Goal: Task Accomplishment & Management: Complete application form

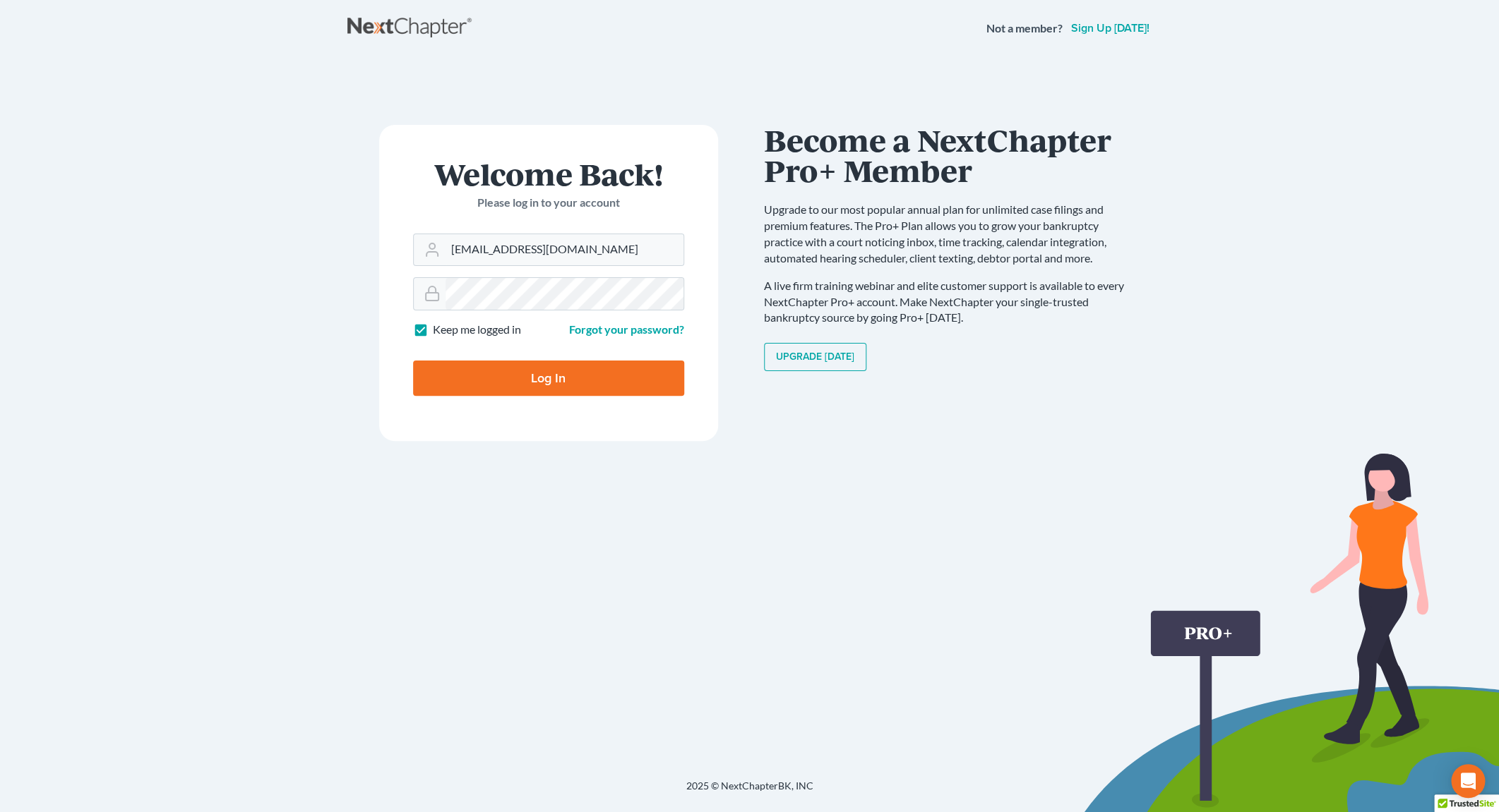
click at [534, 370] on input "Log In" at bounding box center [548, 378] width 271 height 35
type input "Thinking..."
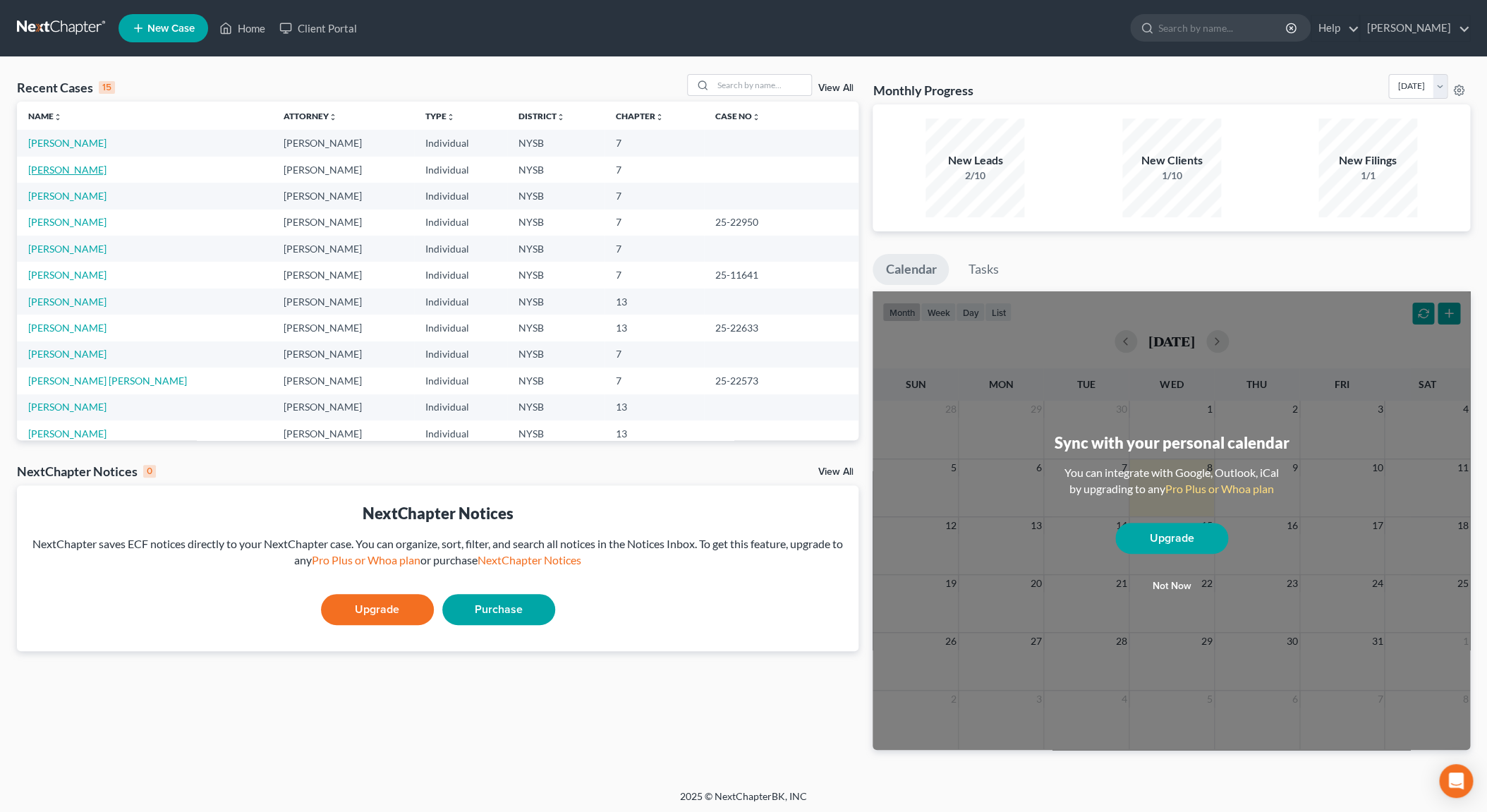
click at [97, 171] on link "[PERSON_NAME]" at bounding box center [67, 169] width 79 height 12
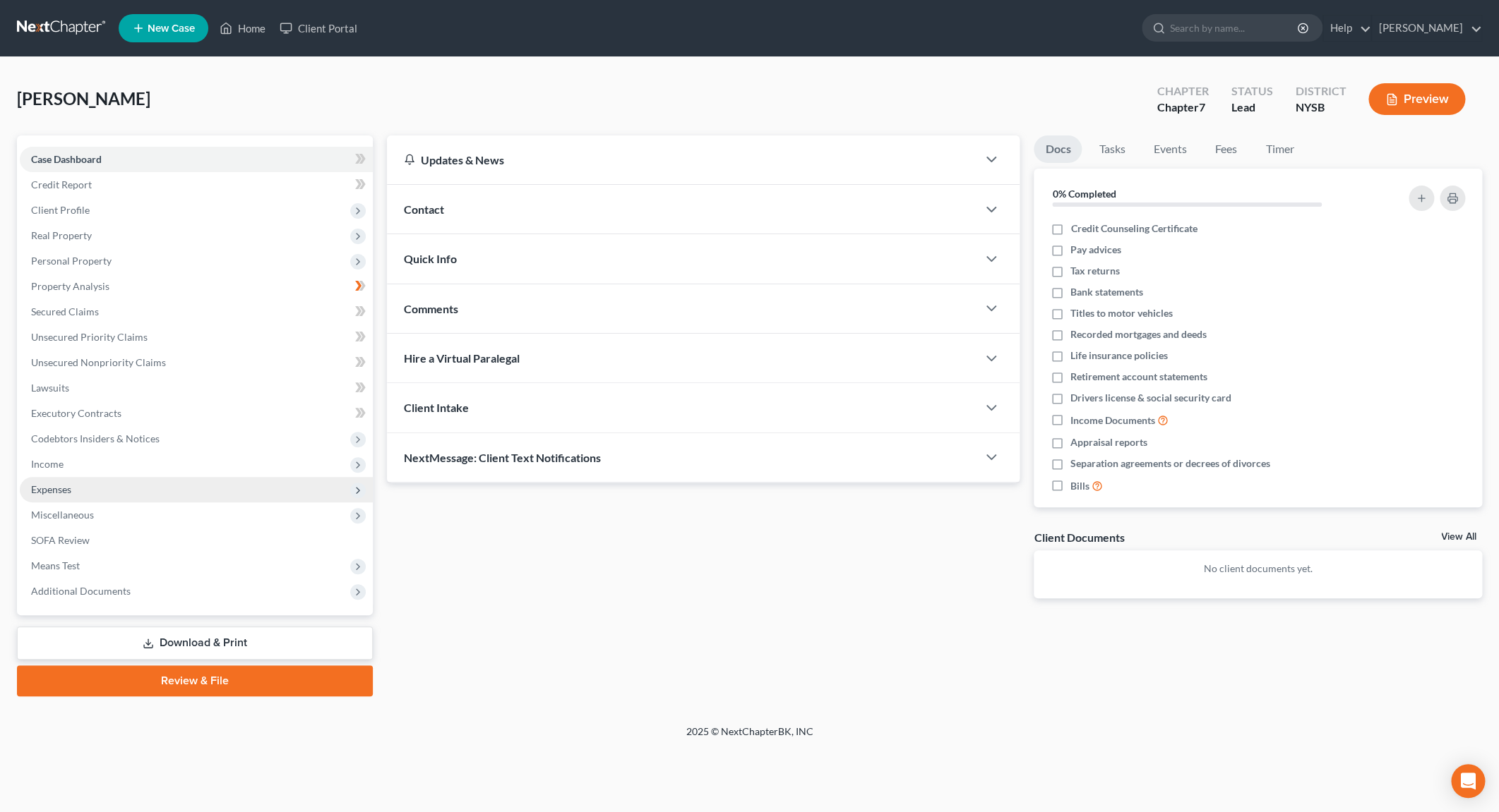
click at [54, 493] on span "Expenses" at bounding box center [51, 489] width 40 height 12
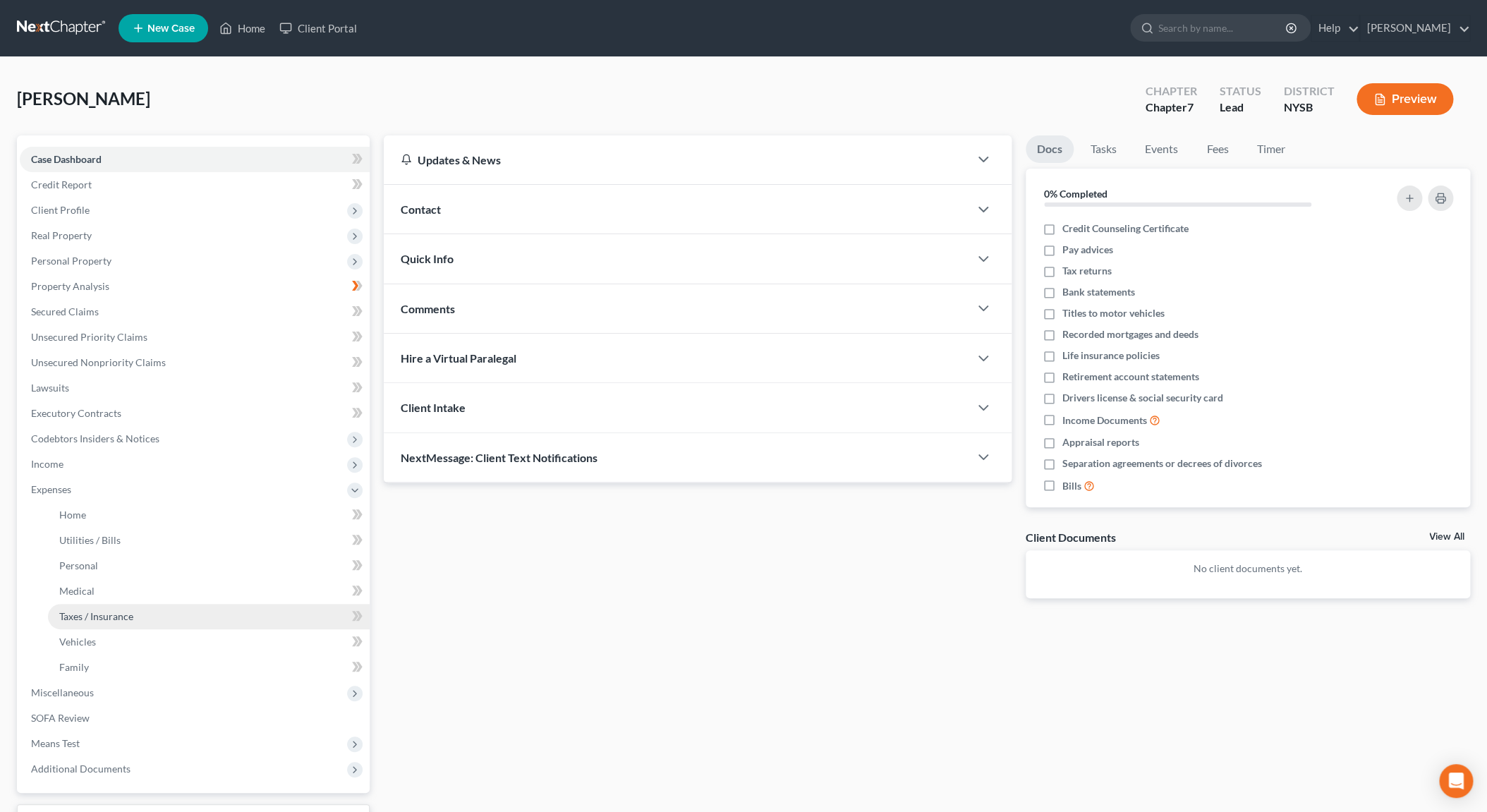
click at [109, 613] on span "Taxes / Insurance" at bounding box center [97, 616] width 74 height 12
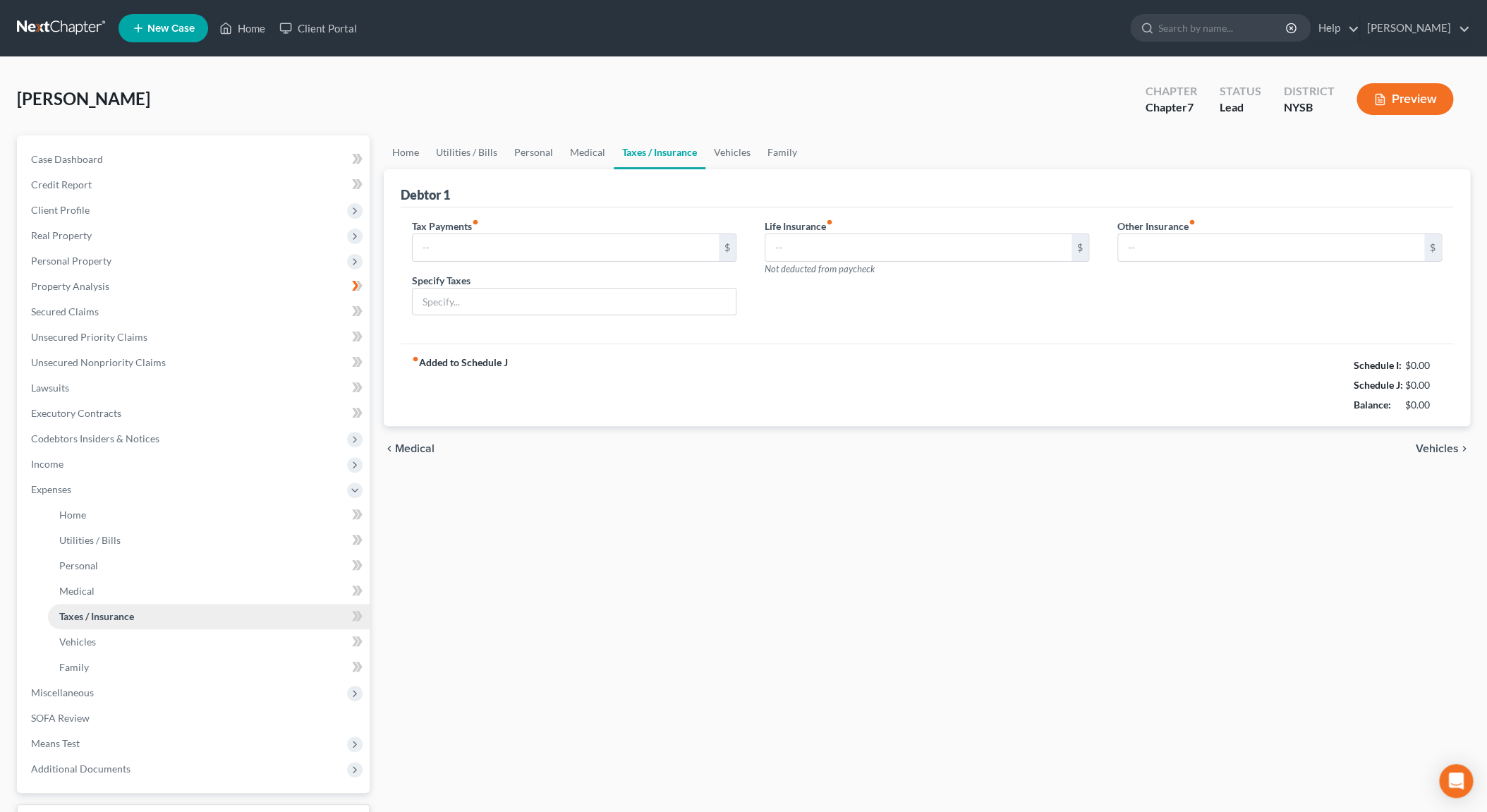
type input "0.00"
type input "201.00"
type input "0.00"
click at [808, 245] on input "201.00" at bounding box center [919, 247] width 307 height 26
click at [801, 243] on input "201.00" at bounding box center [919, 247] width 307 height 26
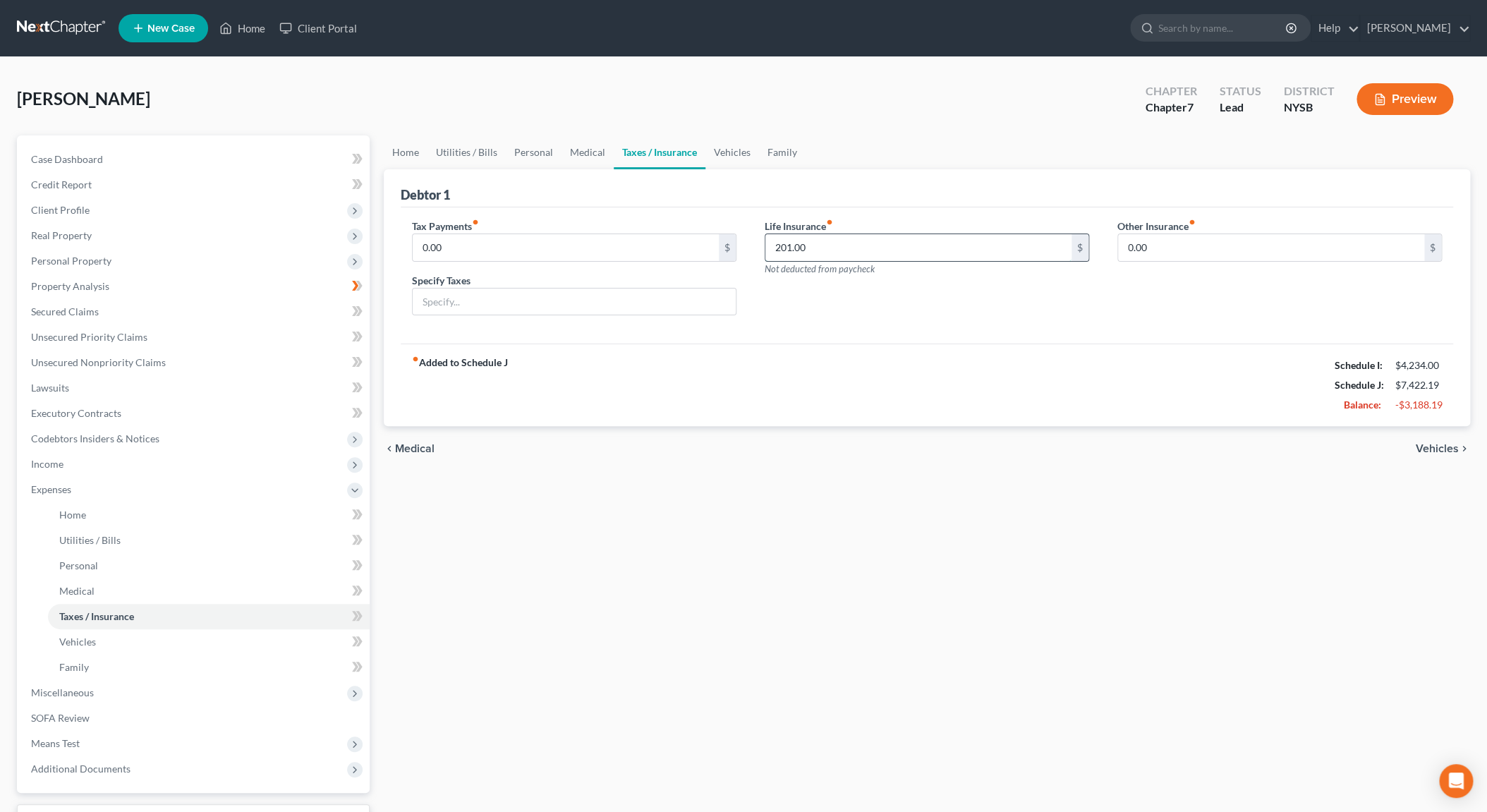
drag, startPoint x: 788, startPoint y: 241, endPoint x: 767, endPoint y: 239, distance: 21.1
click at [767, 239] on input "201.00" at bounding box center [919, 247] width 307 height 26
type input "0"
type input "17.59"
click at [600, 299] on input "text" at bounding box center [574, 302] width 323 height 26
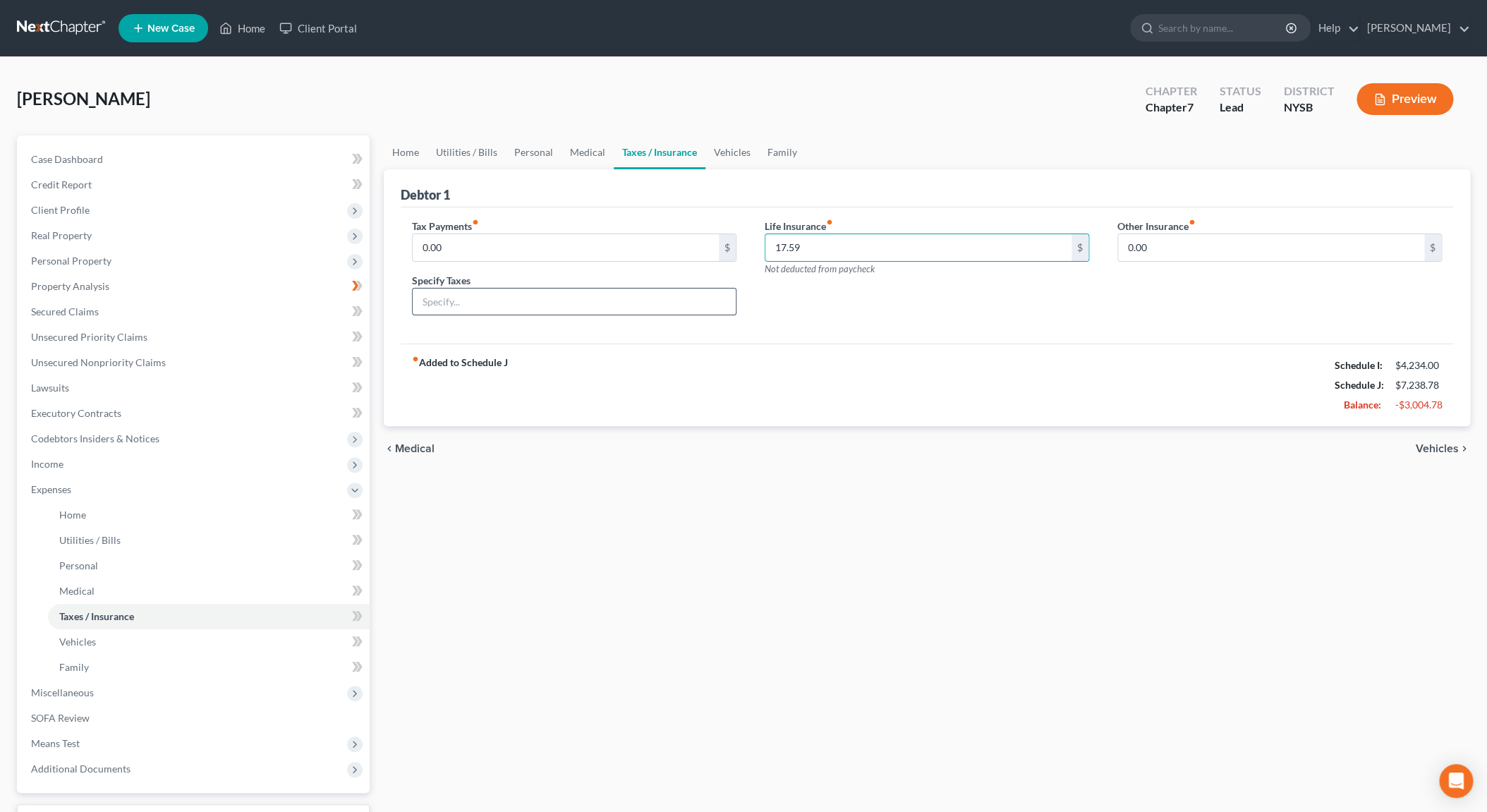
click at [600, 299] on input "text" at bounding box center [574, 302] width 323 height 26
click at [62, 465] on span "Income" at bounding box center [47, 464] width 32 height 12
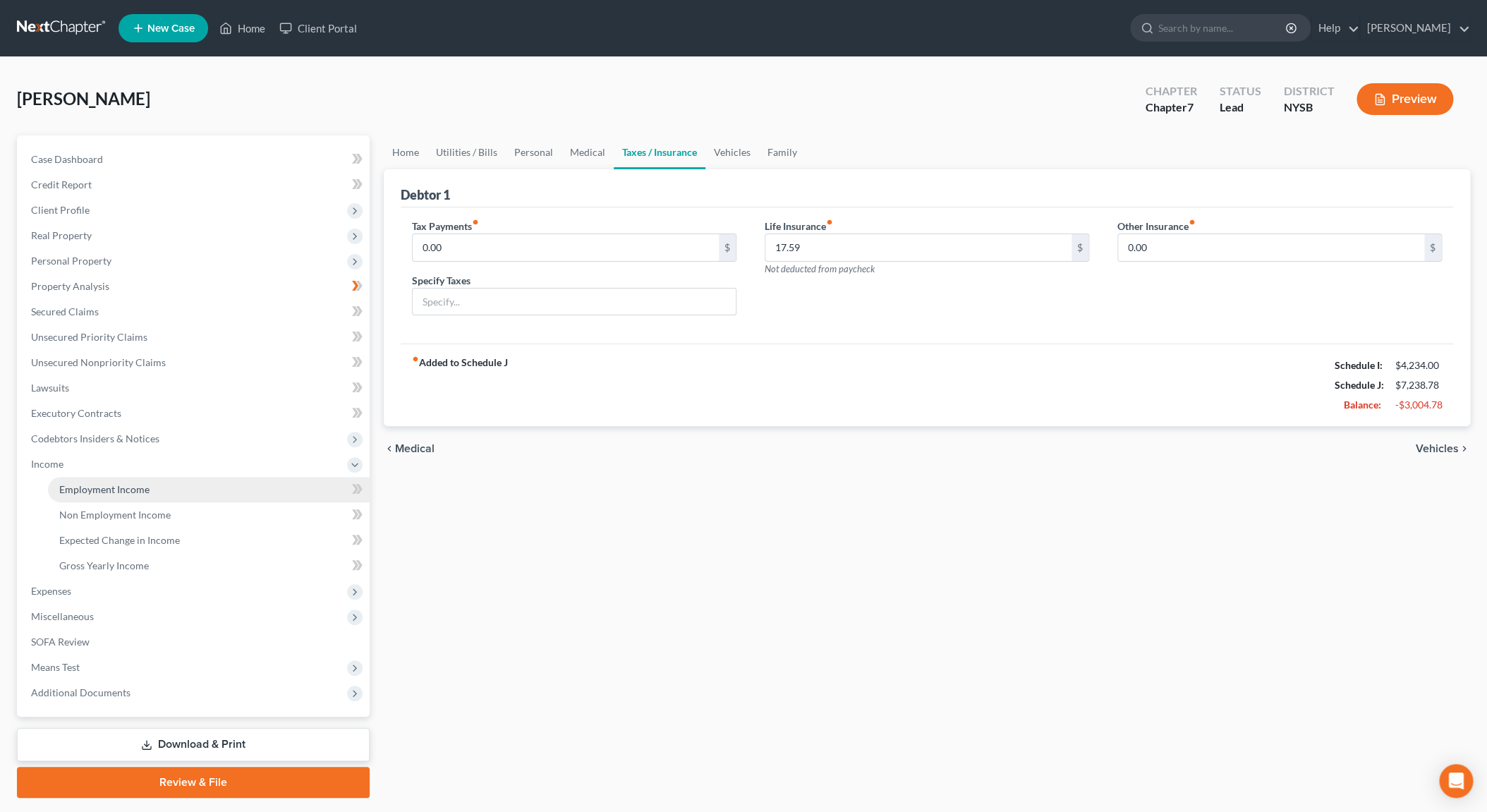
click at [93, 483] on link "Employment Income" at bounding box center [209, 489] width 322 height 26
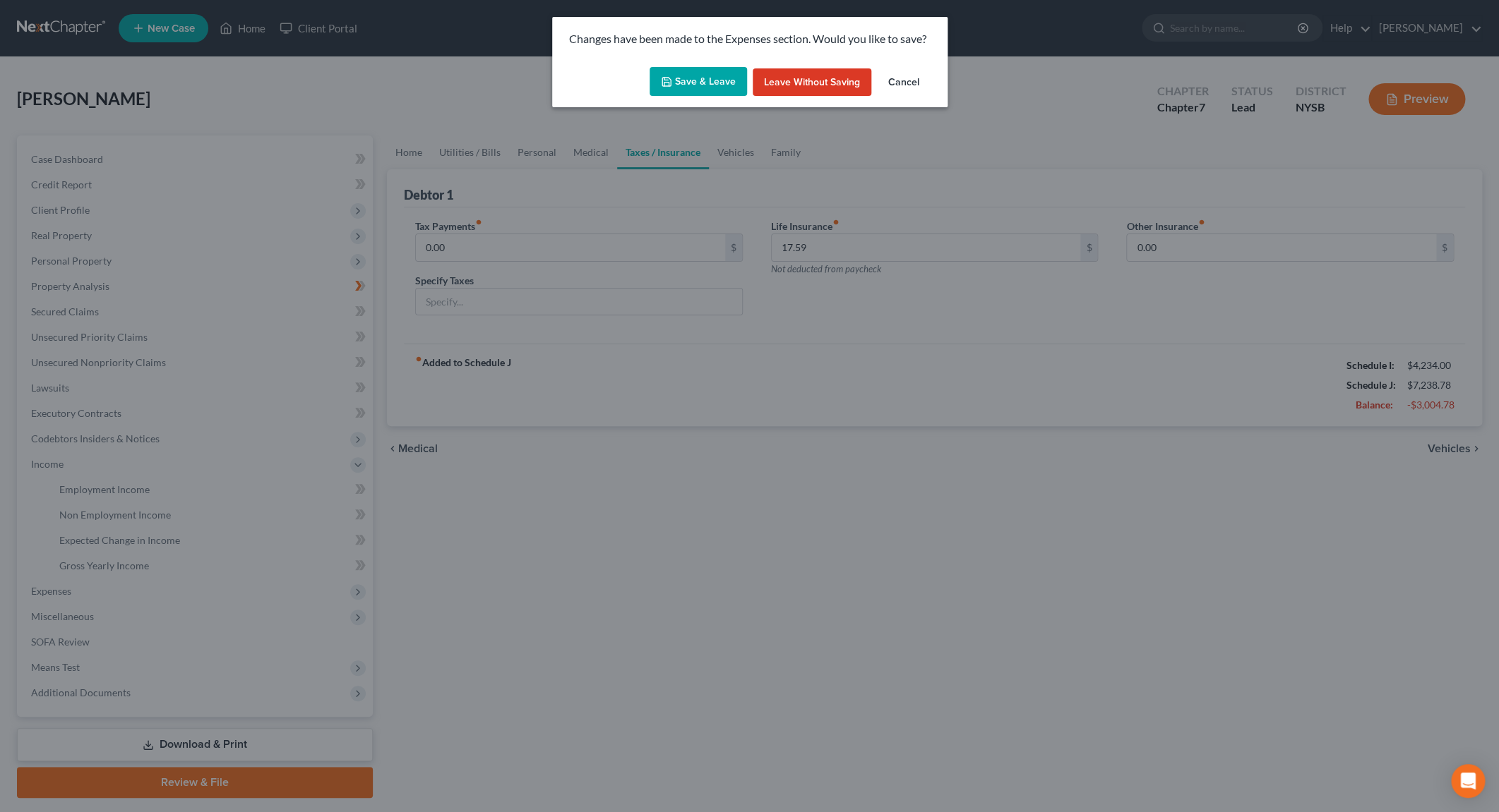
click at [718, 83] on button "Save & Leave" at bounding box center [698, 81] width 98 height 29
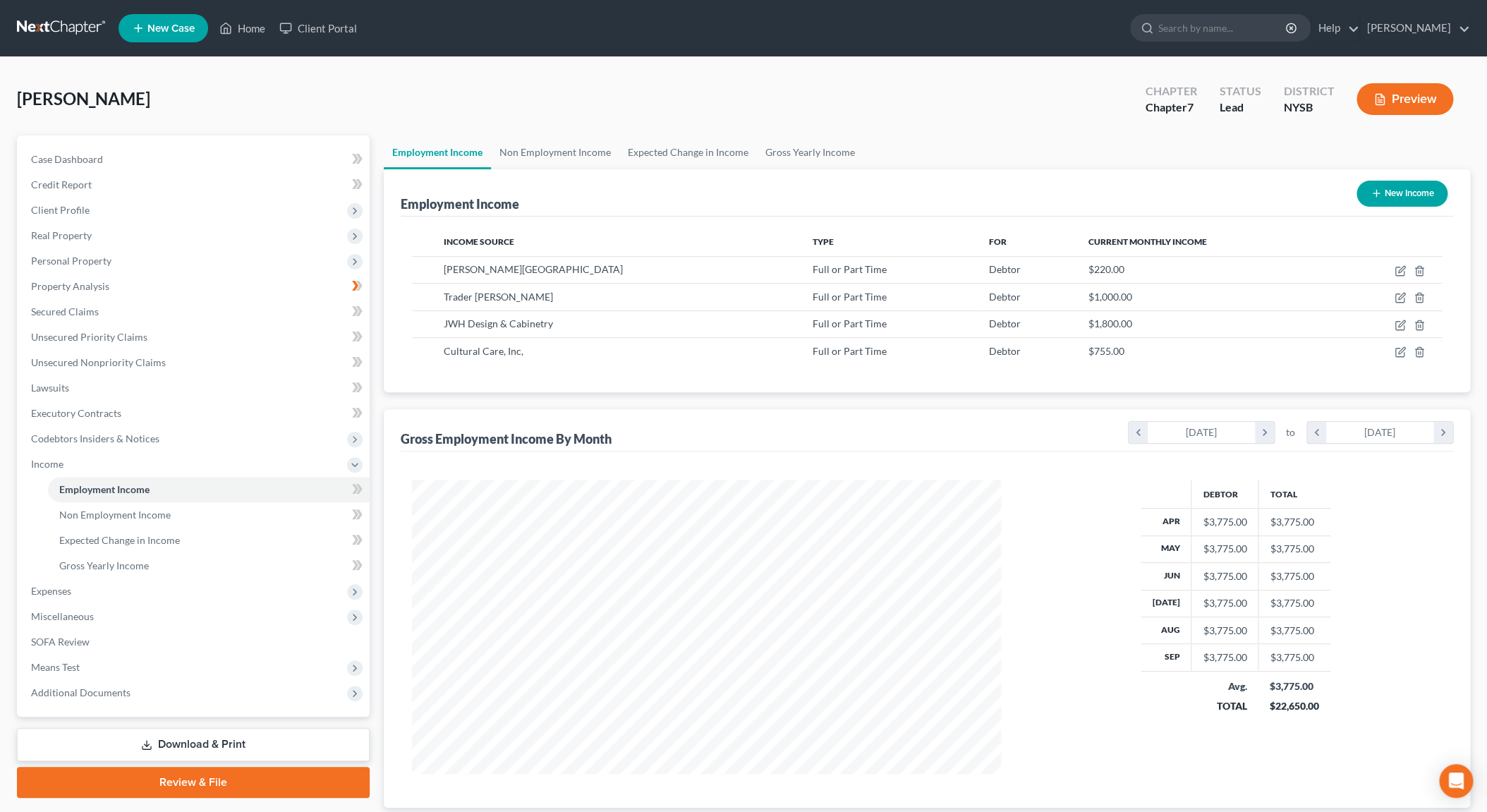
scroll to position [294, 617]
click at [157, 547] on link "Expected Change in Income" at bounding box center [209, 540] width 322 height 26
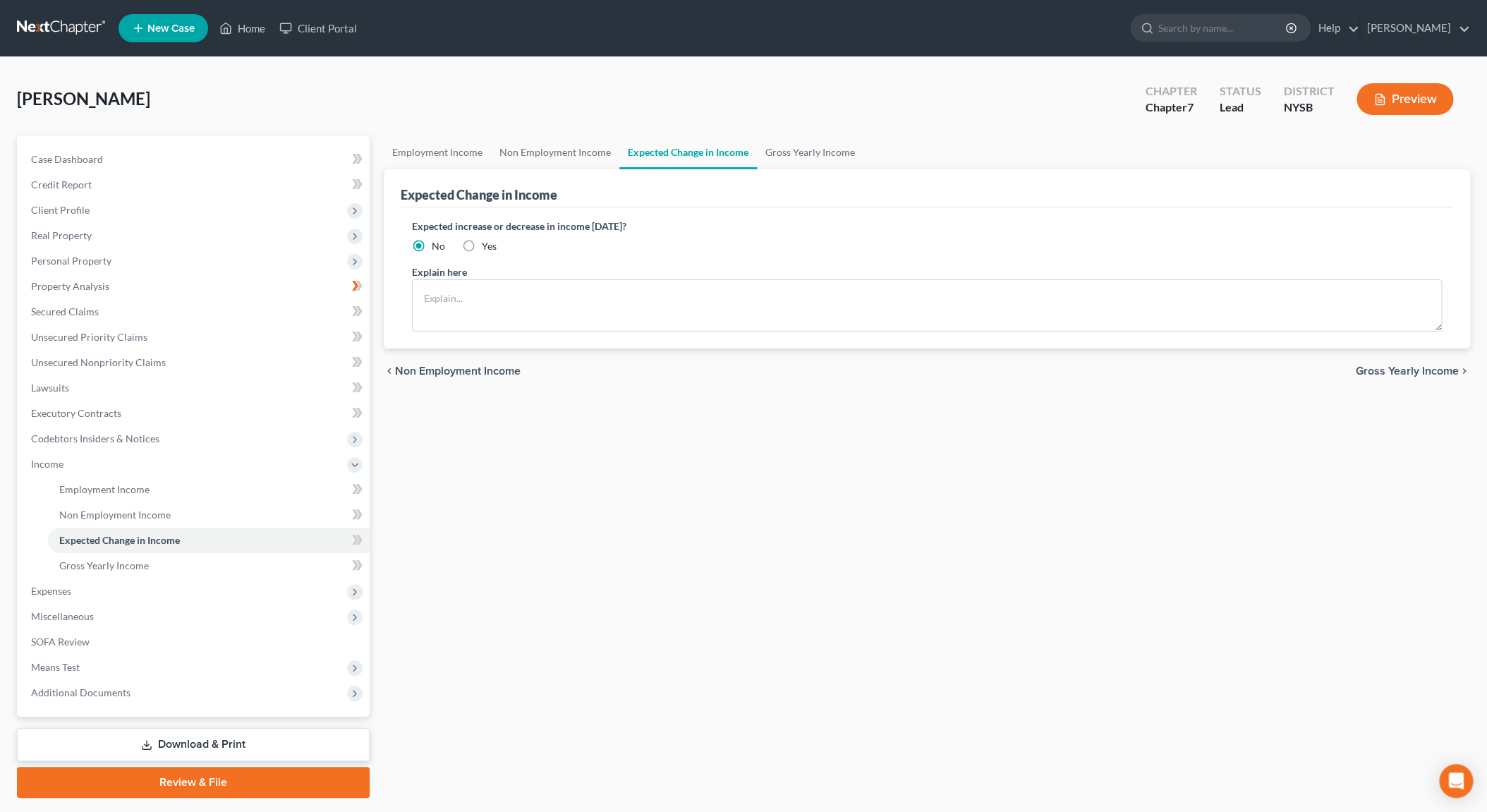
click at [482, 244] on label "Yes" at bounding box center [489, 246] width 15 height 14
click at [487, 244] on input "Yes" at bounding box center [492, 244] width 9 height 9
radio input "true"
click at [505, 290] on textarea at bounding box center [927, 305] width 1030 height 52
type textarea "Y"
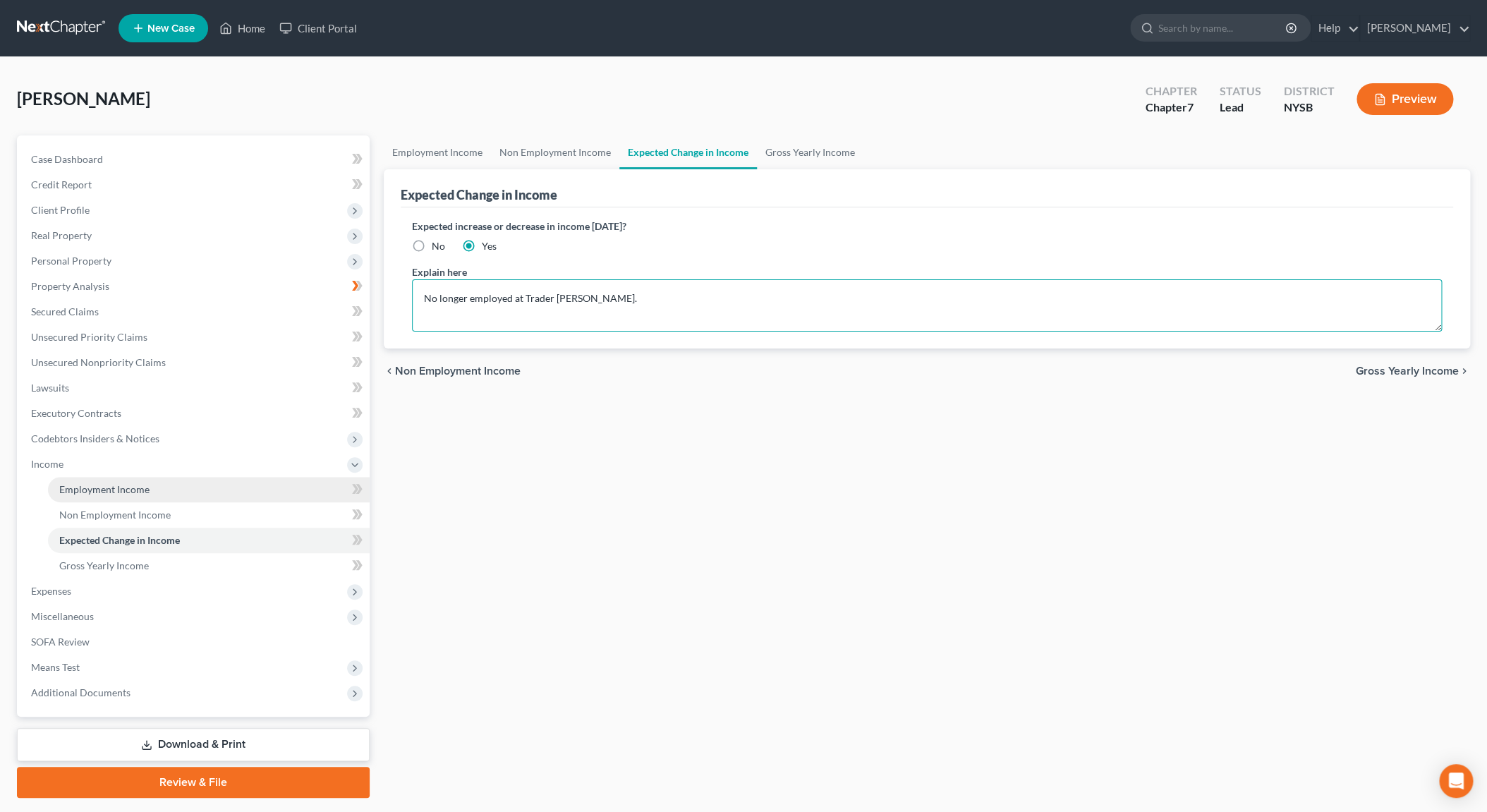
type textarea "No longer employed at Trader [PERSON_NAME]."
click at [110, 488] on span "Employment Income" at bounding box center [104, 489] width 90 height 12
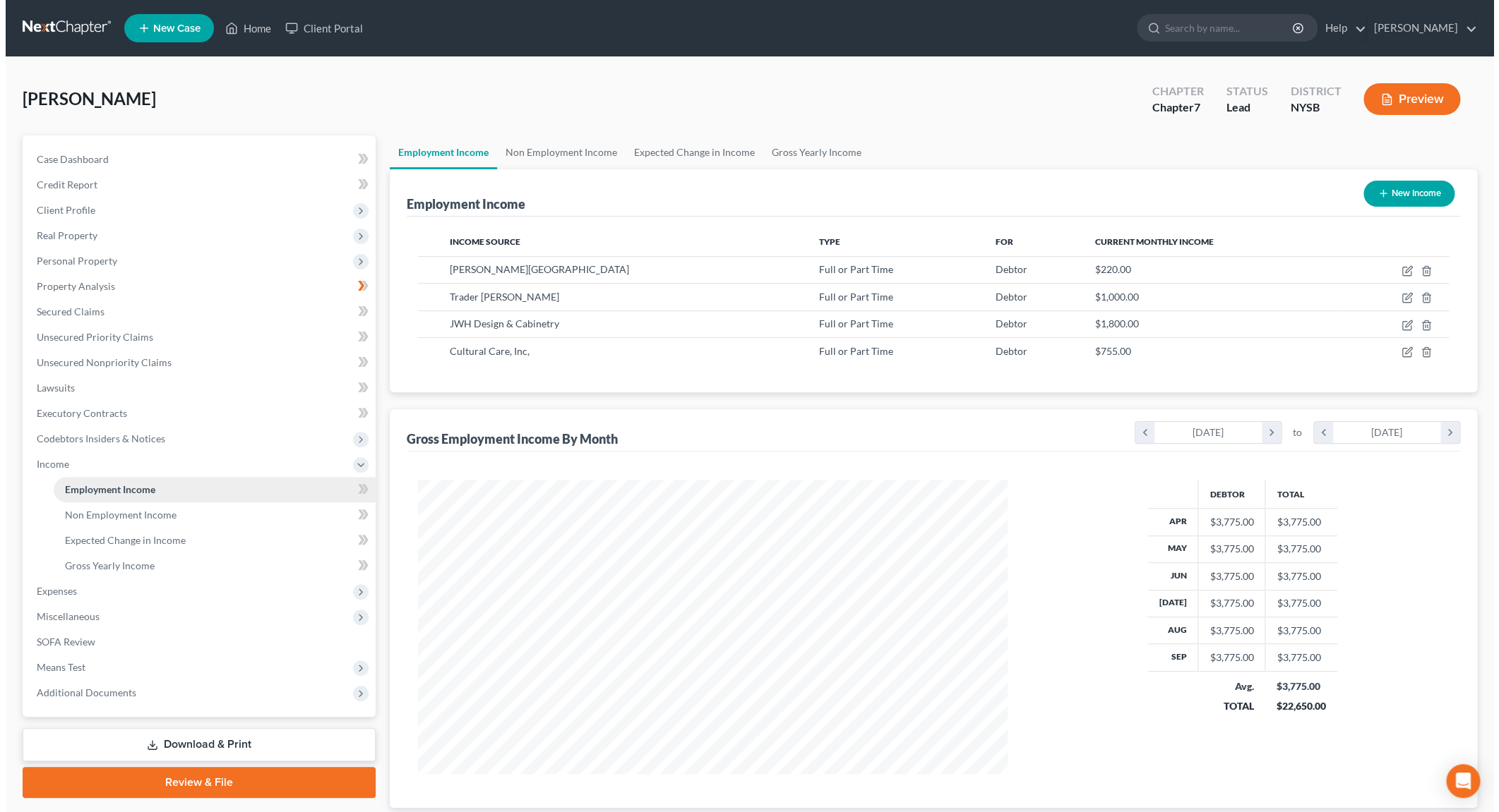
scroll to position [294, 617]
click at [138, 542] on span "Expected Change in Income" at bounding box center [119, 539] width 120 height 12
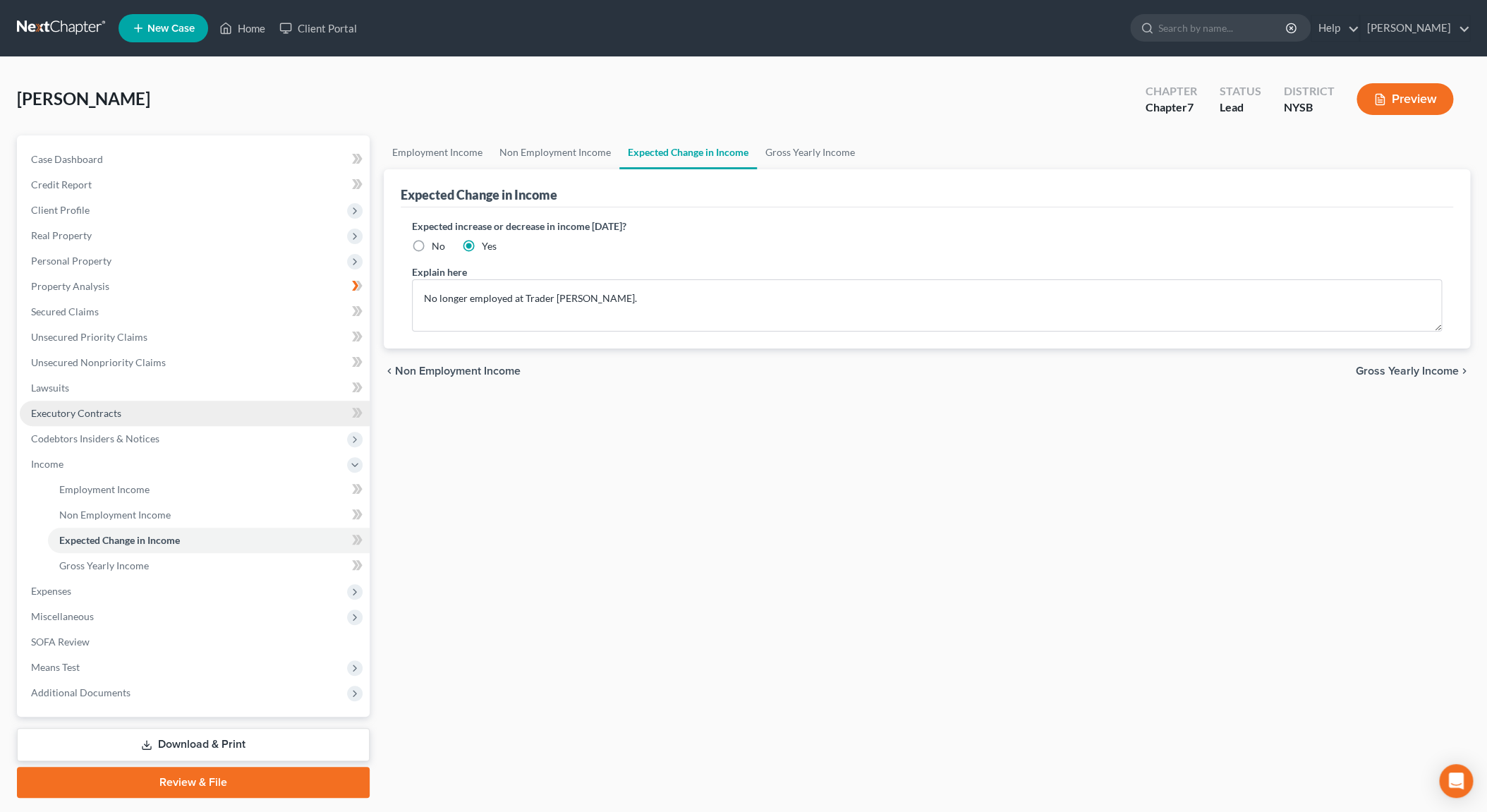
click at [117, 420] on link "Executory Contracts" at bounding box center [195, 413] width 350 height 26
